Goal: Book appointment/travel/reservation

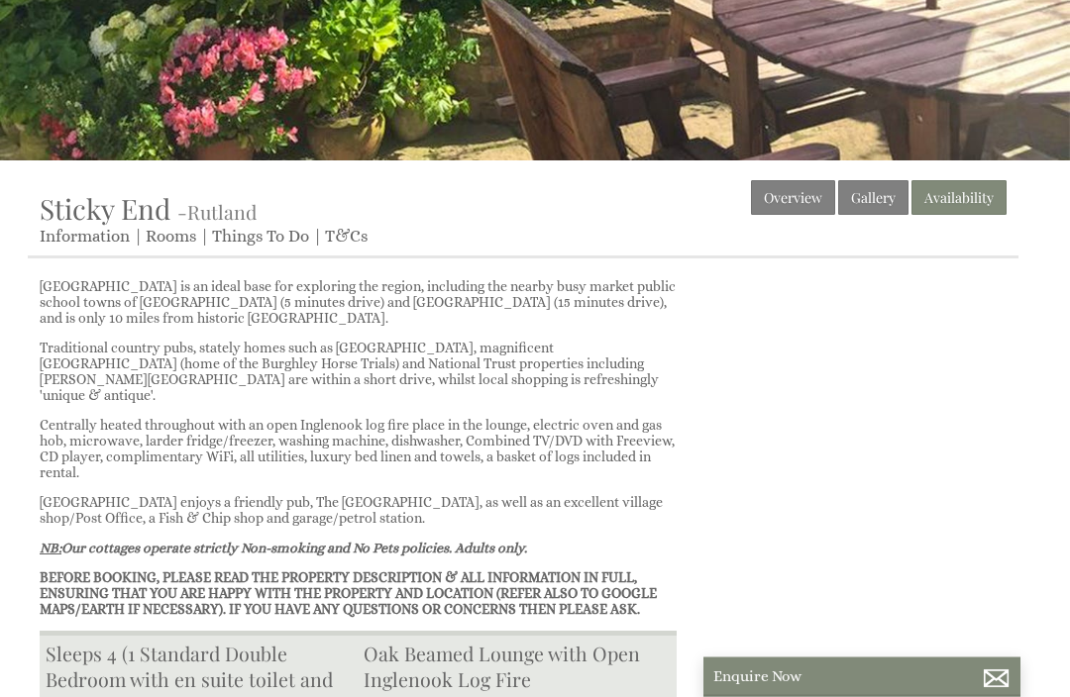
scroll to position [390, 0]
click at [966, 201] on link "Availability" at bounding box center [958, 197] width 95 height 35
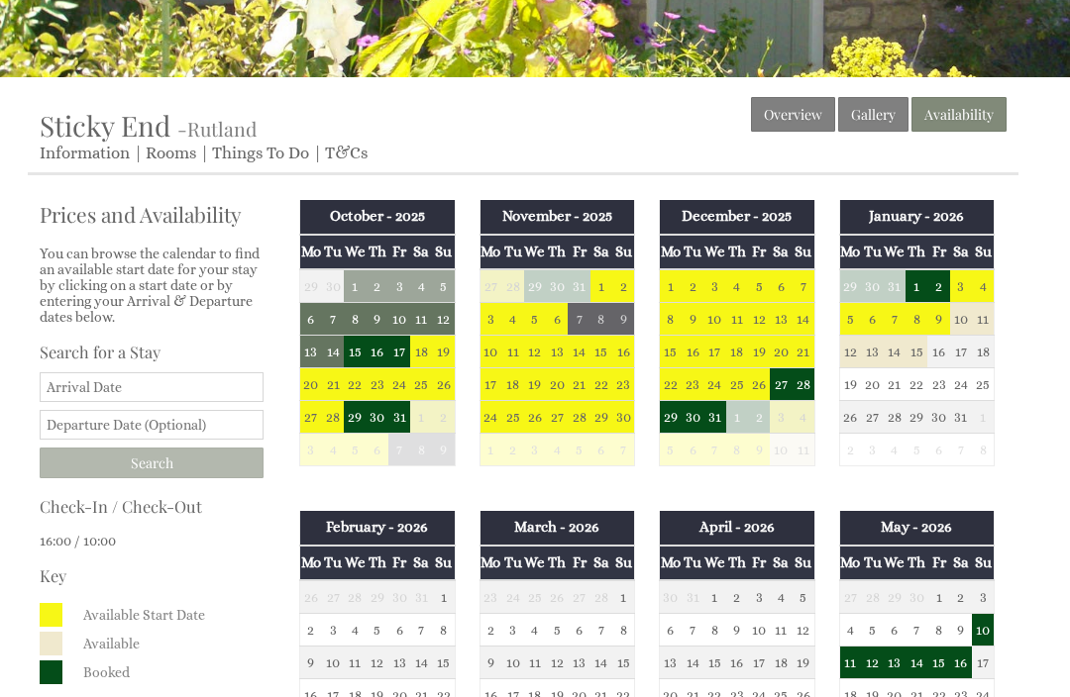
scroll to position [481, 0]
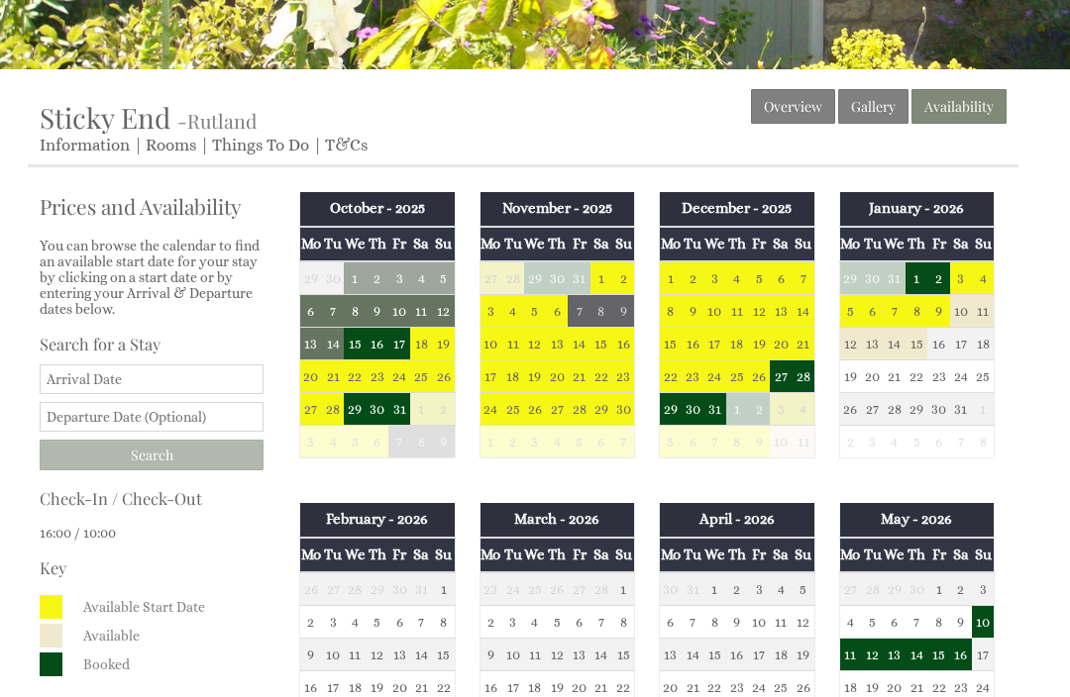
click at [187, 394] on input "Date" at bounding box center [152, 380] width 224 height 30
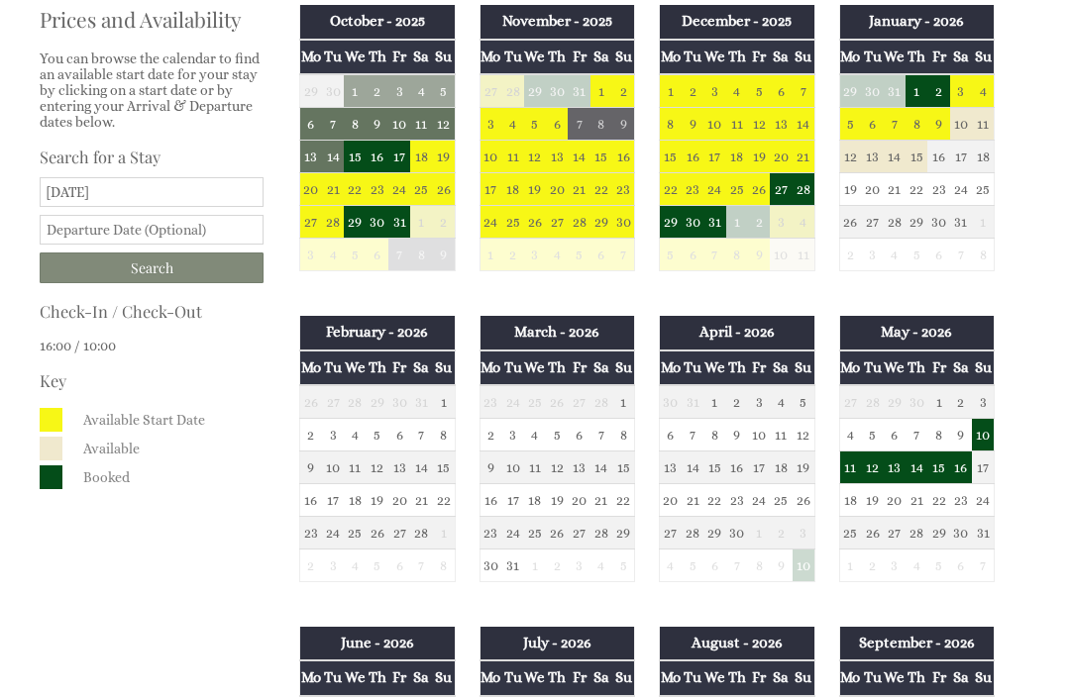
scroll to position [674, 0]
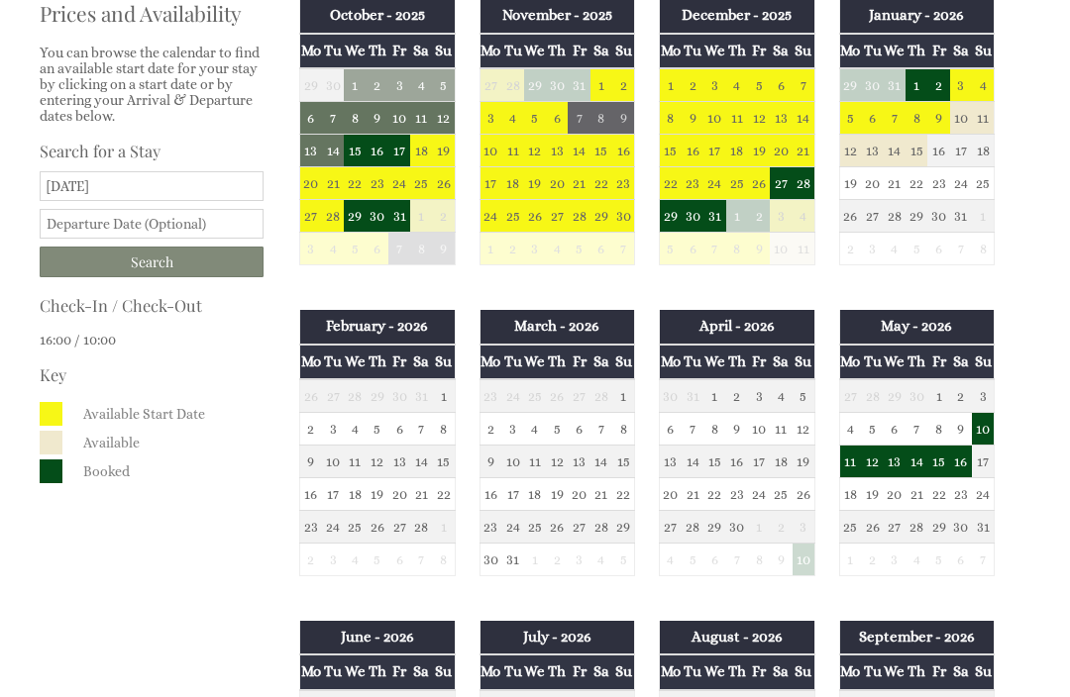
click at [123, 190] on input "[DATE]" at bounding box center [152, 187] width 224 height 30
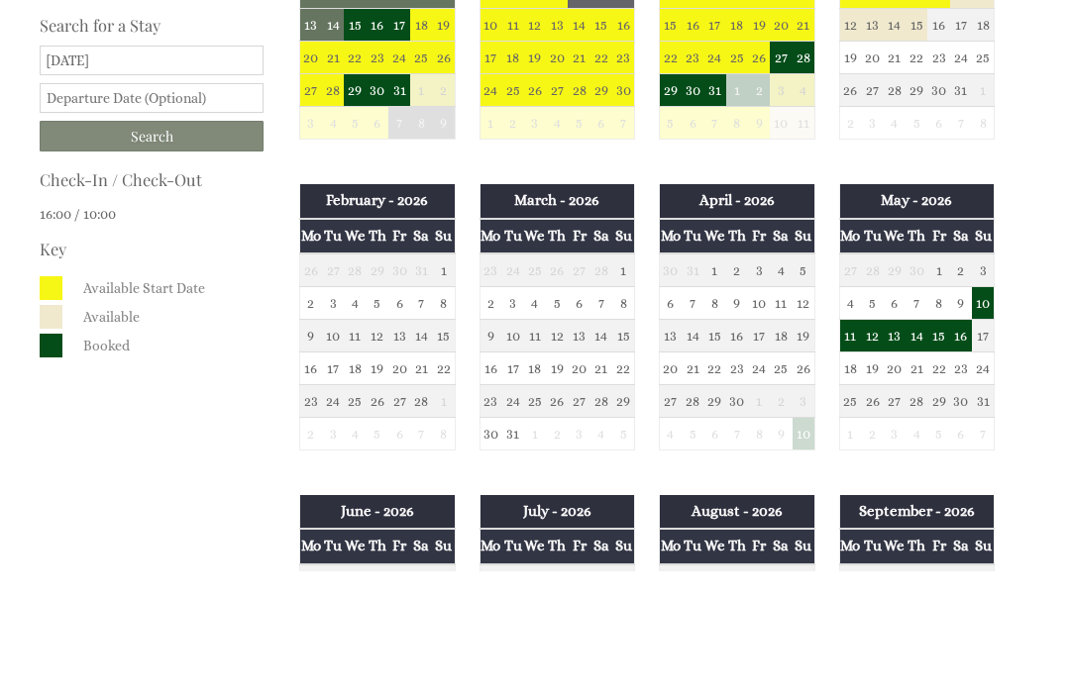
scroll to position [800, 0]
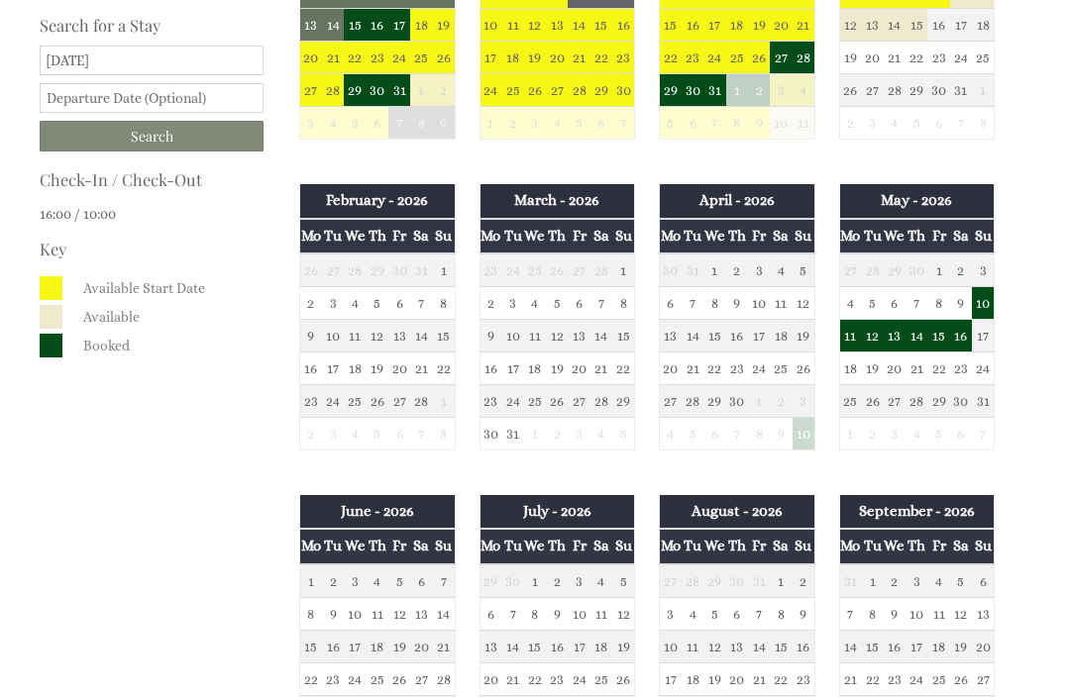
click at [105, 68] on input "[DATE]" at bounding box center [152, 61] width 224 height 30
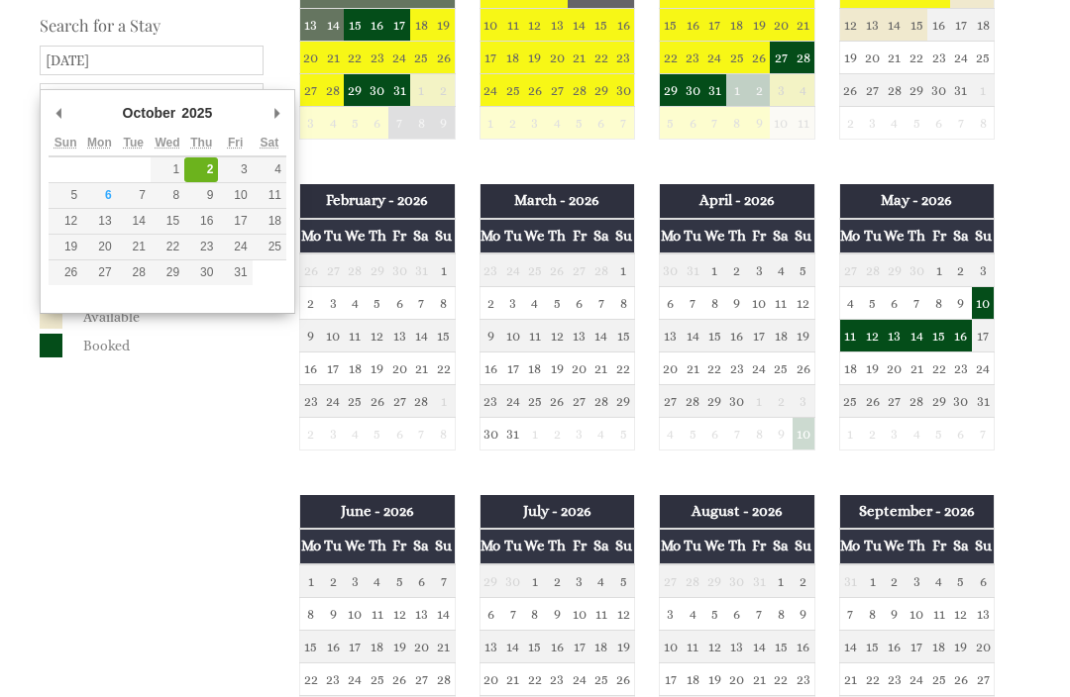
type input "[DATE]"
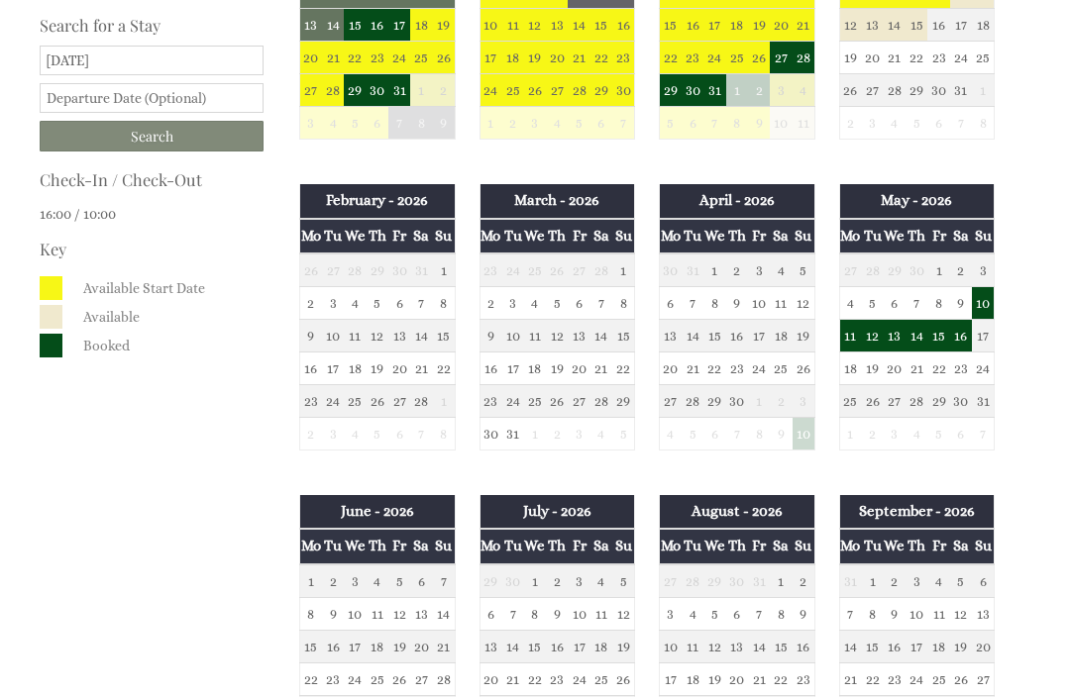
click at [193, 113] on input "text" at bounding box center [152, 98] width 224 height 30
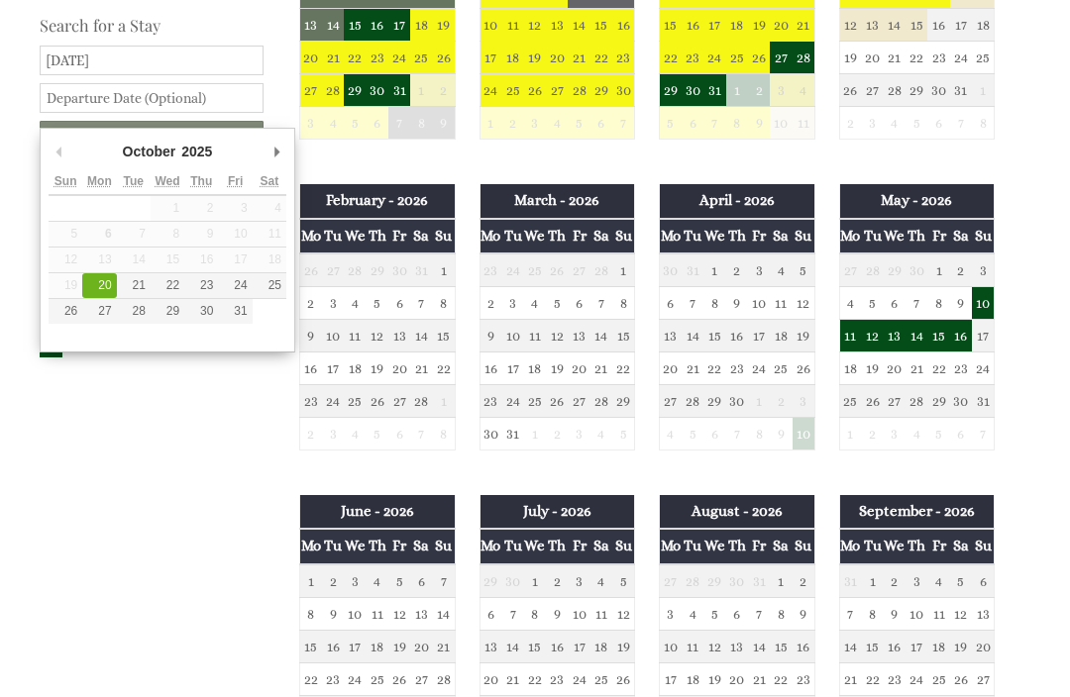
type input "[DATE]"
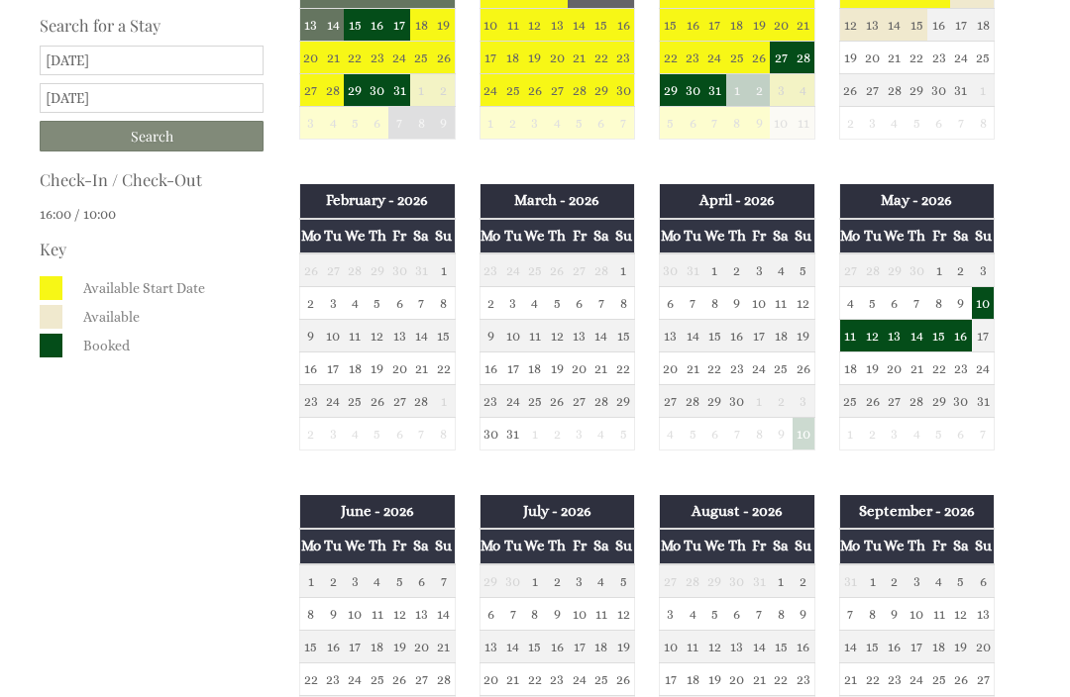
click at [202, 152] on input "Search" at bounding box center [152, 136] width 224 height 31
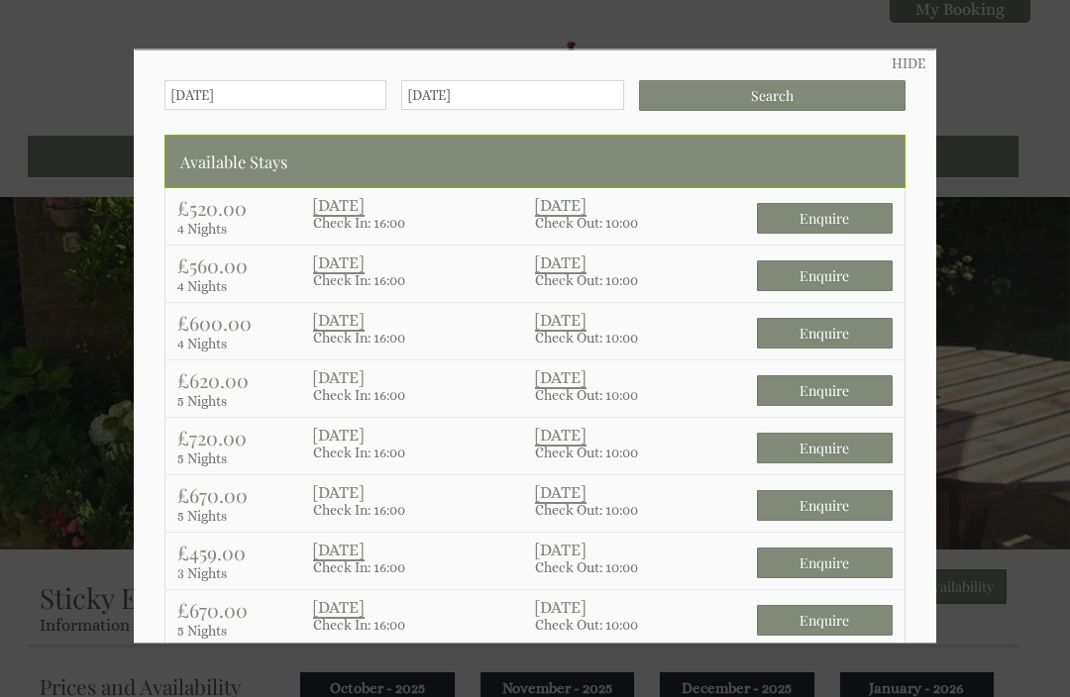
scroll to position [0, 0]
click at [224, 231] on p "4 Nights" at bounding box center [245, 229] width 136 height 16
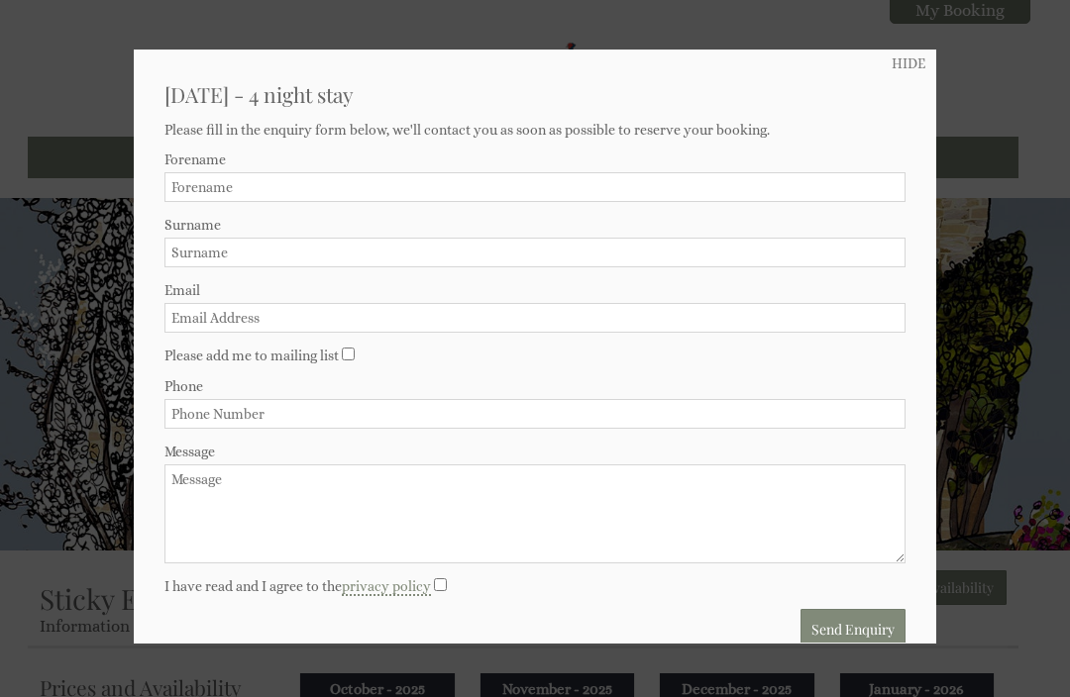
click at [894, 71] on link "HIDE" at bounding box center [909, 63] width 34 height 16
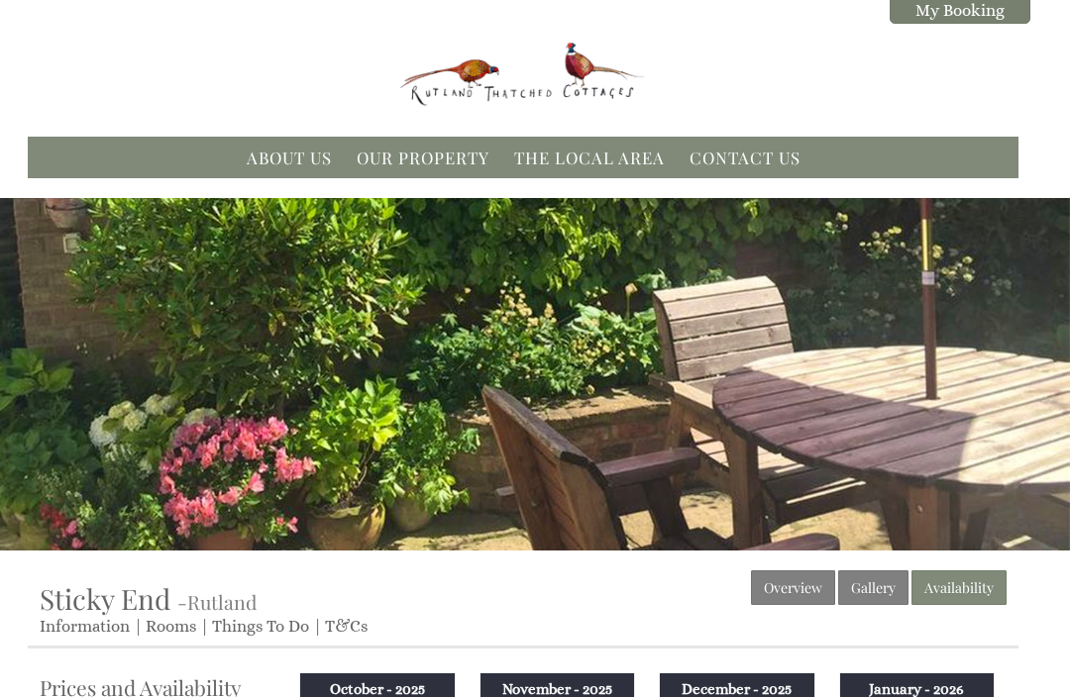
click at [428, 168] on link "Our Property" at bounding box center [423, 158] width 133 height 22
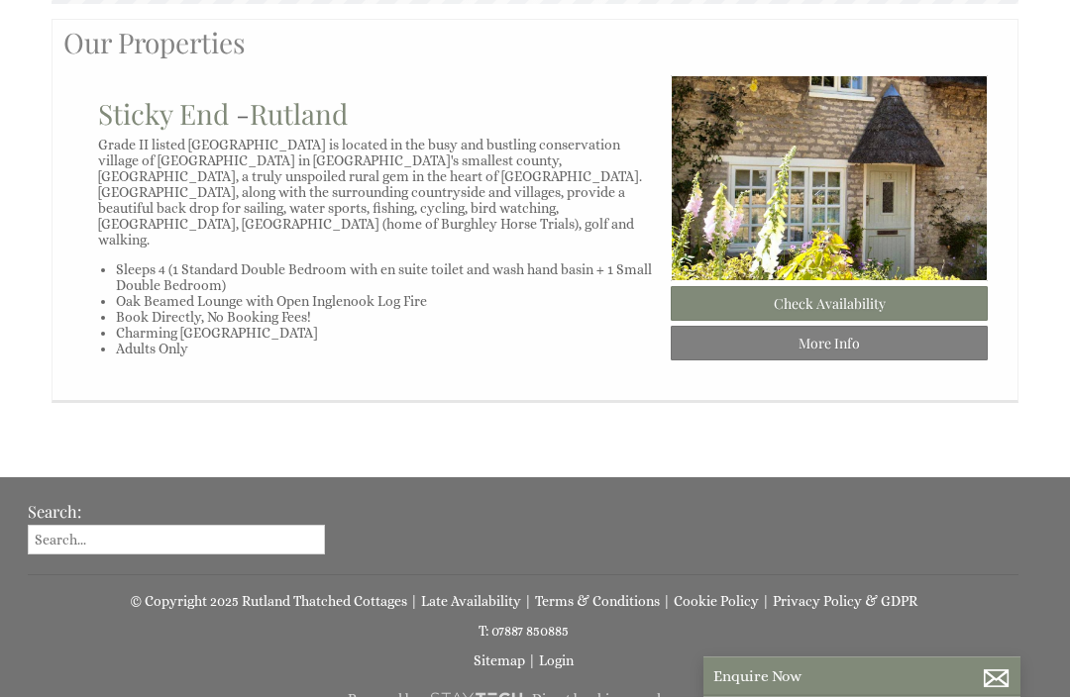
scroll to position [863, 0]
click at [824, 357] on link "More Info" at bounding box center [829, 344] width 317 height 35
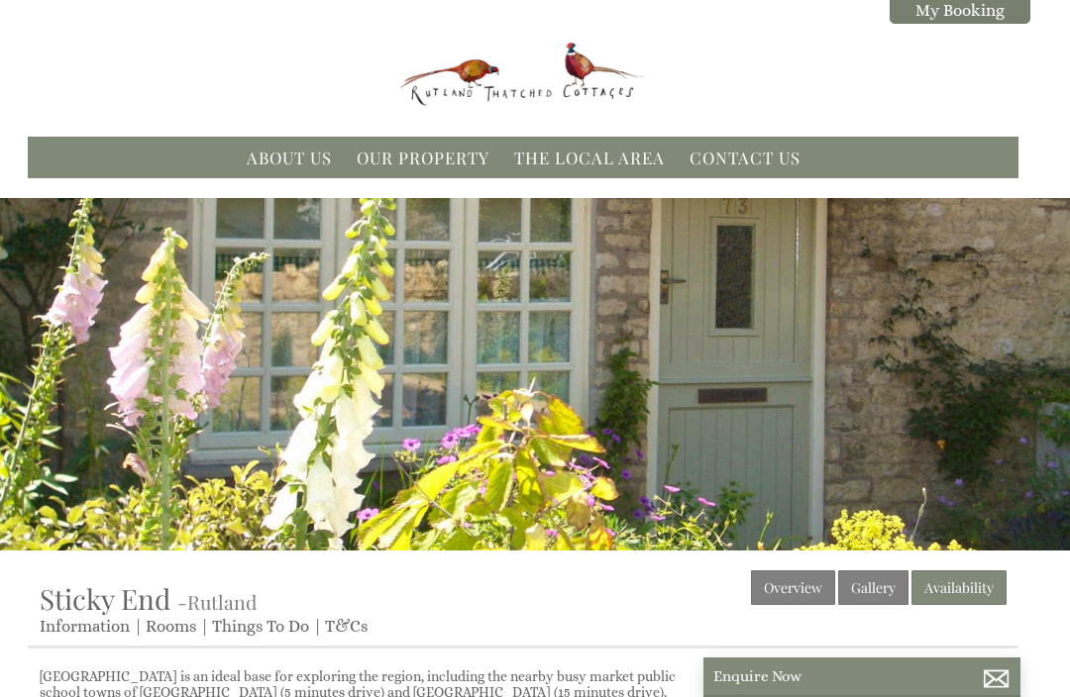
click at [869, 601] on link "Gallery" at bounding box center [873, 588] width 70 height 35
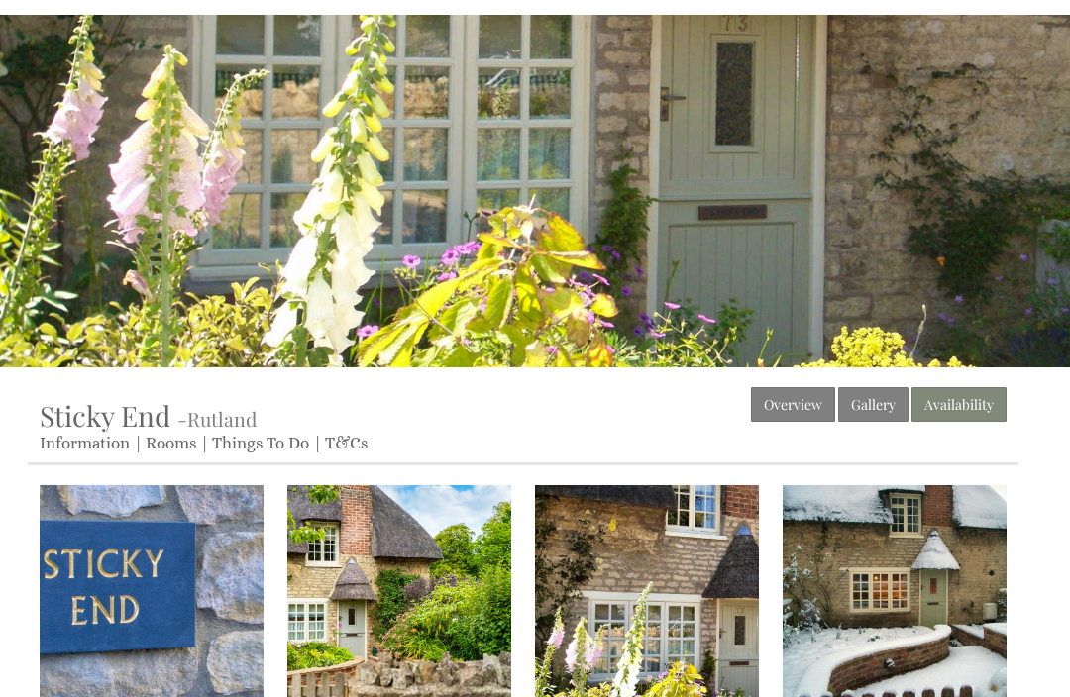
scroll to position [183, 0]
click at [177, 579] on img at bounding box center [152, 597] width 224 height 224
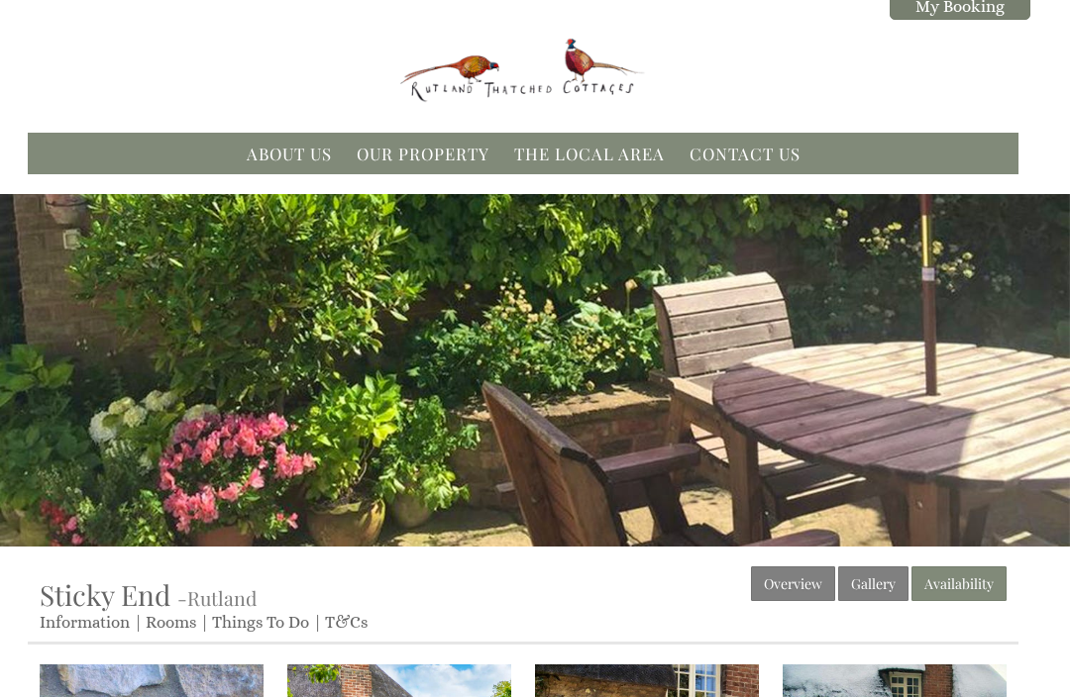
scroll to position [0, 0]
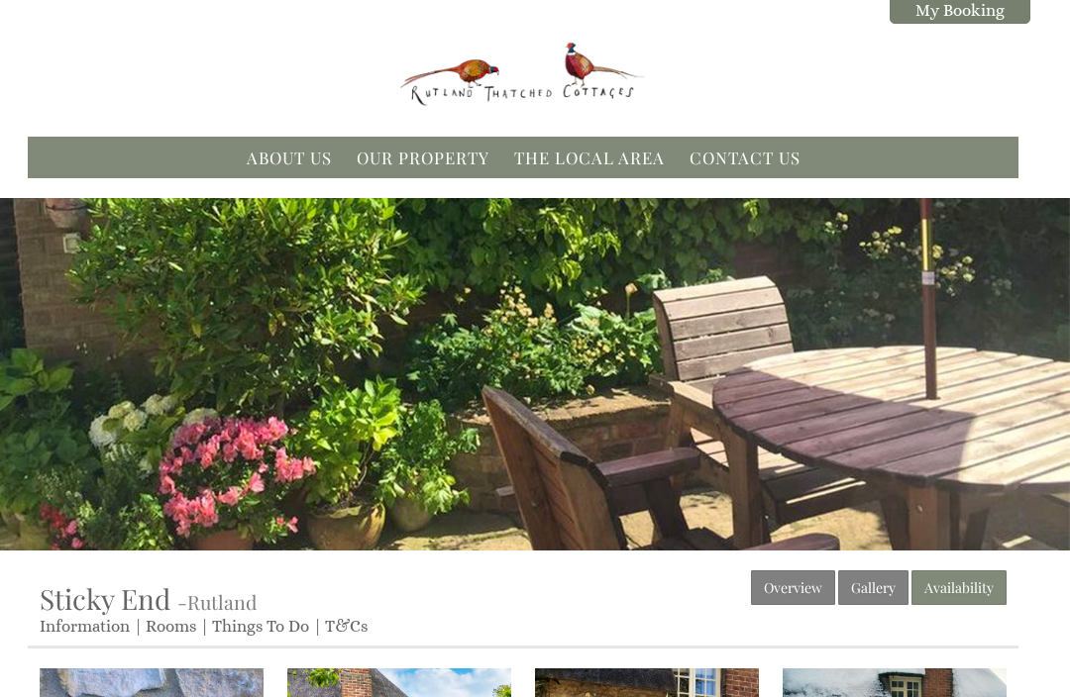
click at [602, 163] on link "The Local Area" at bounding box center [589, 158] width 151 height 22
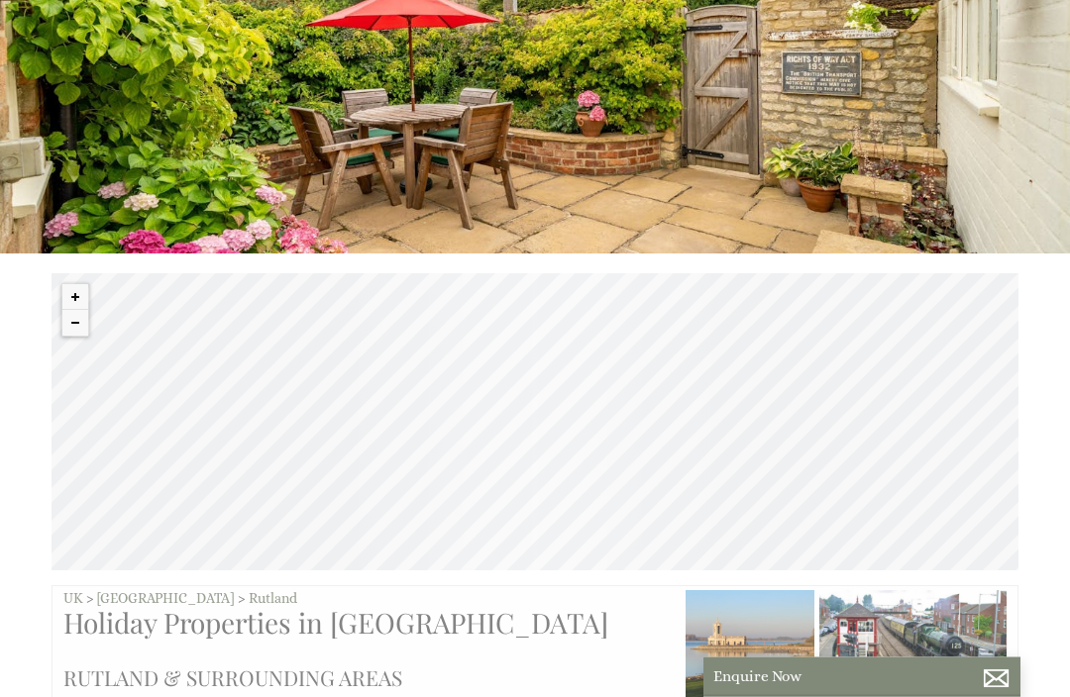
scroll to position [320, 0]
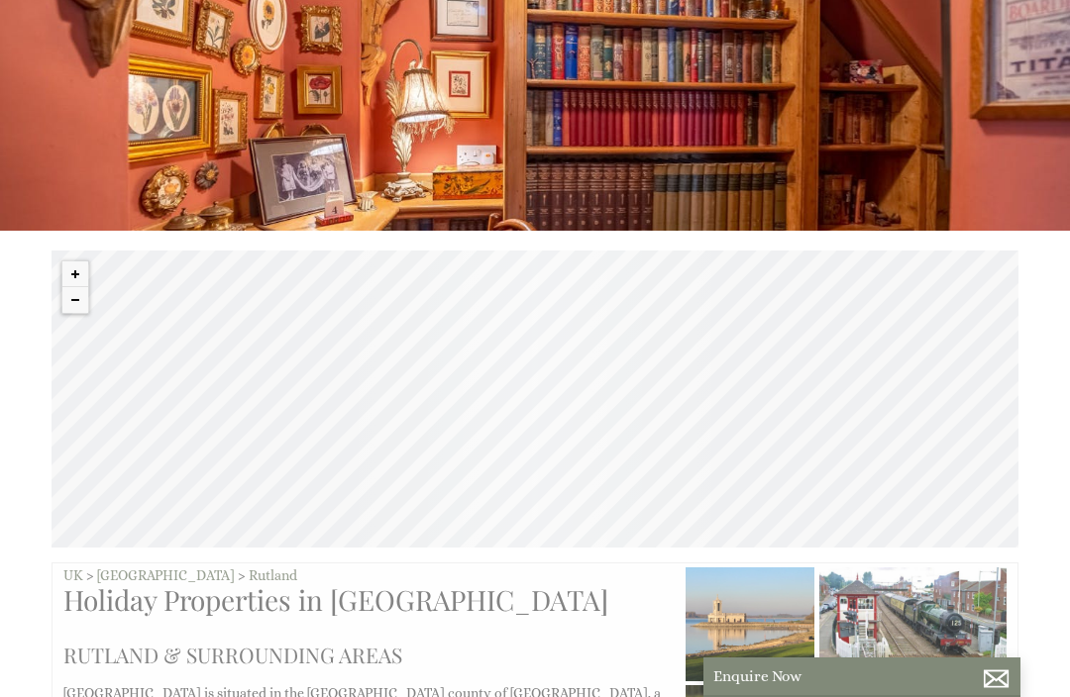
click at [669, 440] on div "© MapTiler © OpenStreetMap contributors" at bounding box center [535, 399] width 967 height 297
click at [680, 440] on div "© MapTiler © OpenStreetMap contributors" at bounding box center [535, 399] width 967 height 297
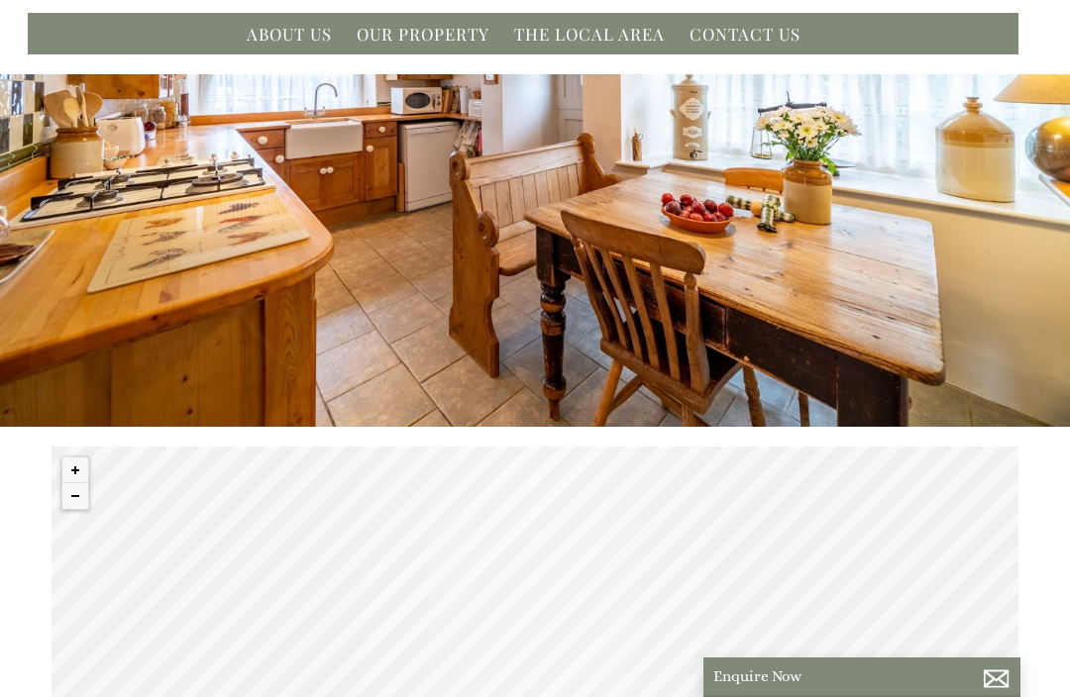
scroll to position [0, 0]
